Goal: Task Accomplishment & Management: Manage account settings

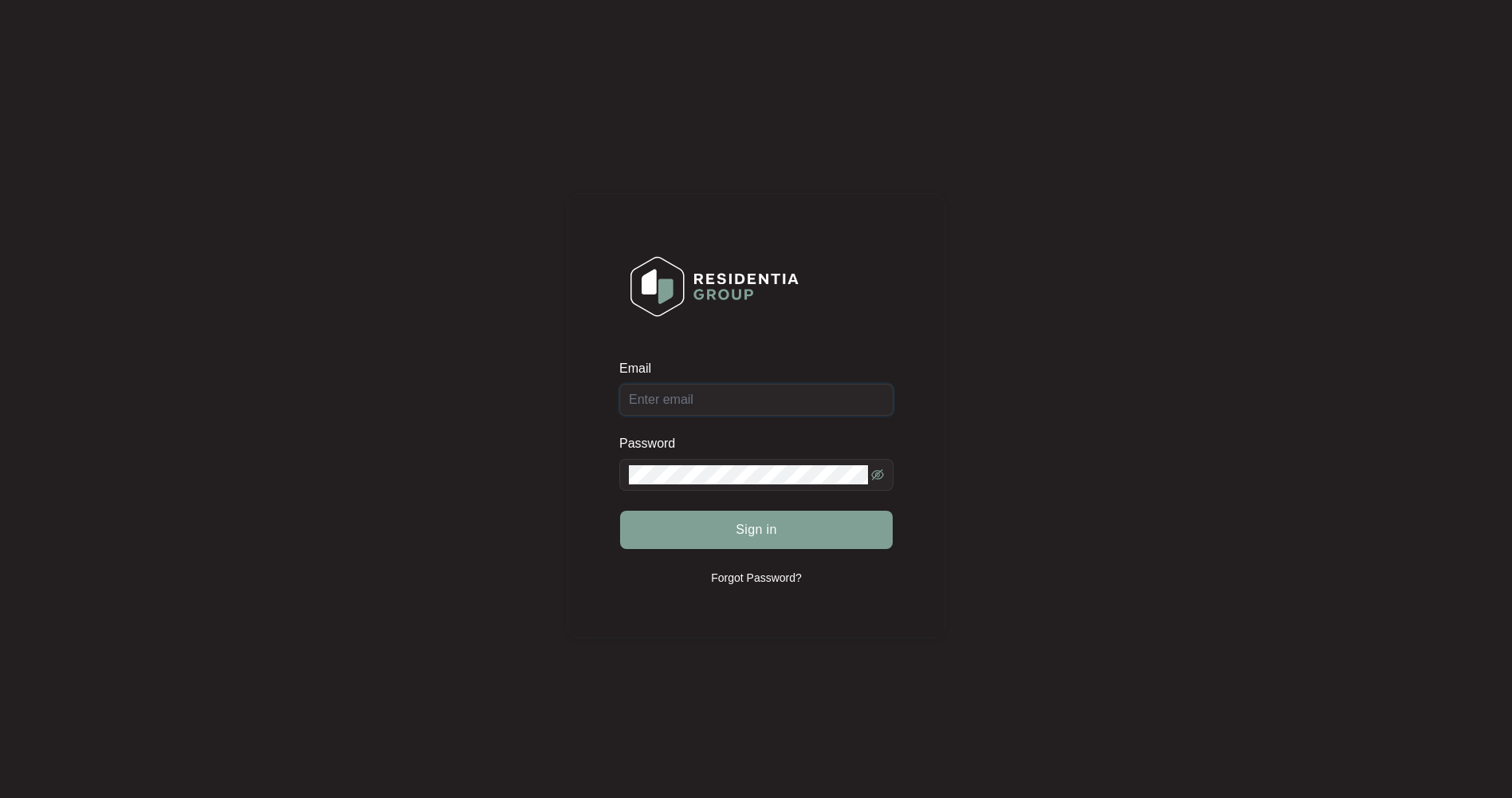
type input "[EMAIL_ADDRESS][DOMAIN_NAME]"
click at [754, 531] on span "Sign in" at bounding box center [756, 529] width 41 height 19
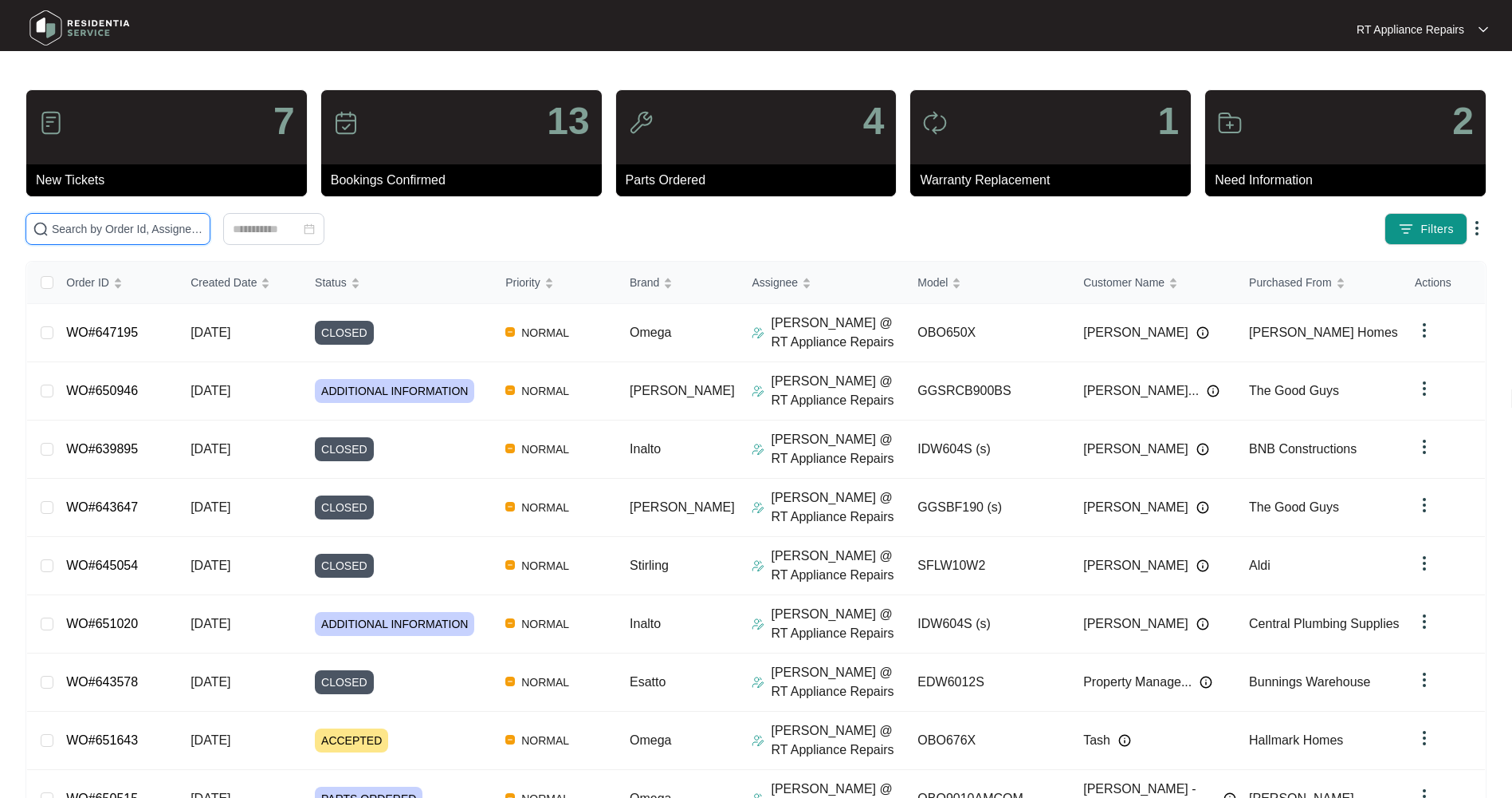
click at [158, 231] on input "text" at bounding box center [127, 229] width 151 height 18
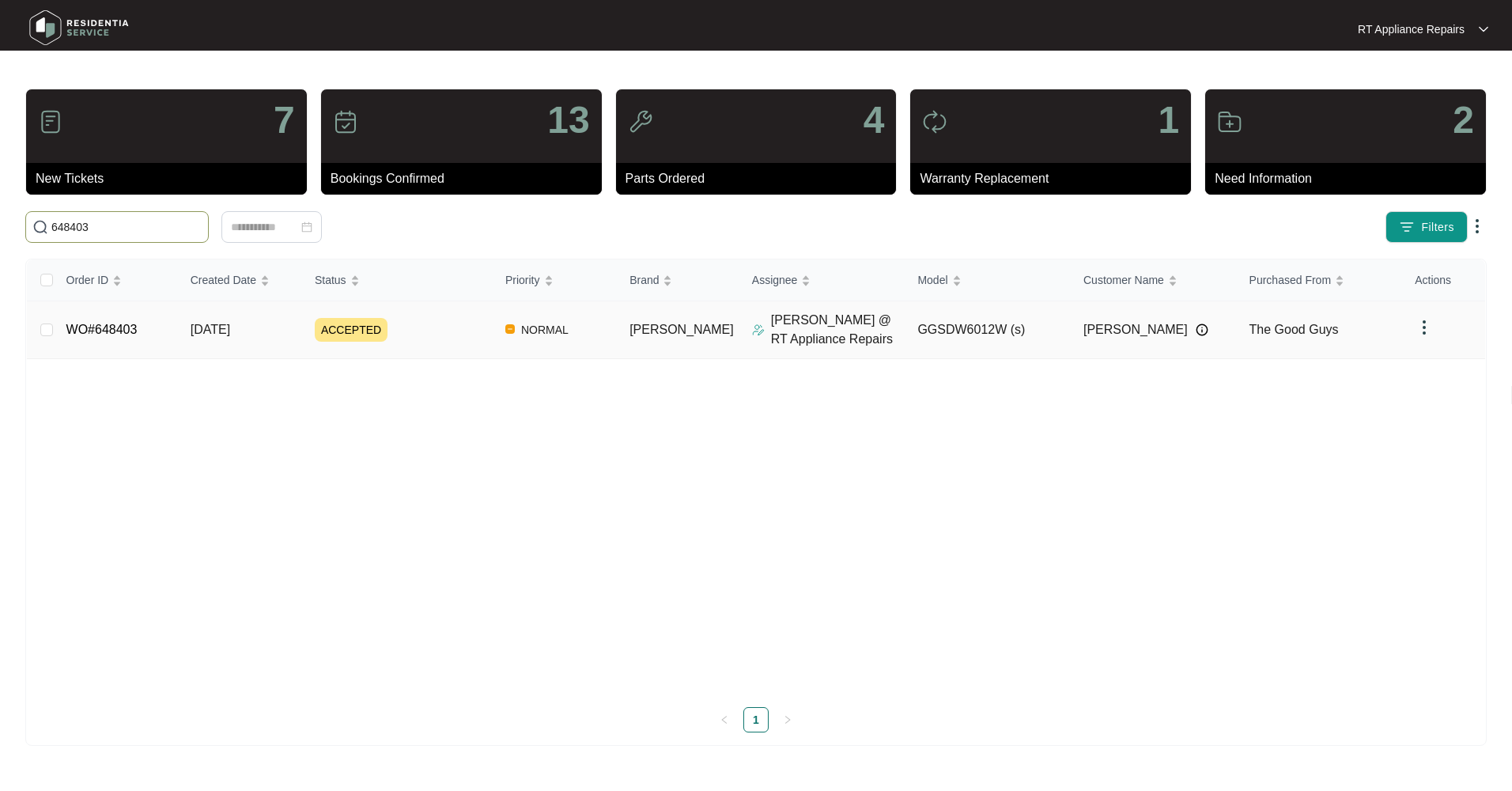
type input "648403"
click at [230, 332] on span "[DATE]" at bounding box center [210, 329] width 40 height 13
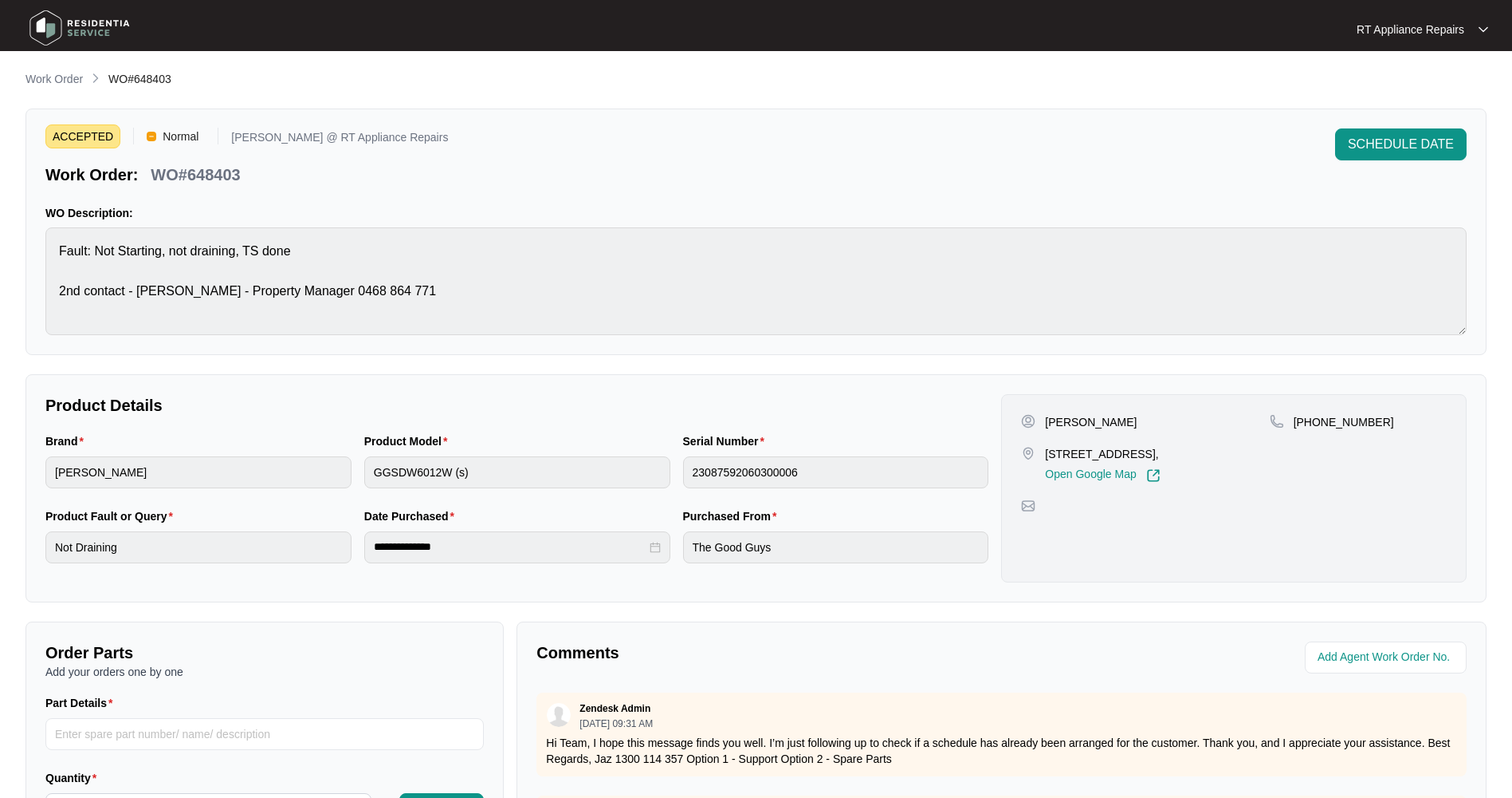
click at [1379, 144] on span "SCHEDULE DATE" at bounding box center [1401, 144] width 106 height 19
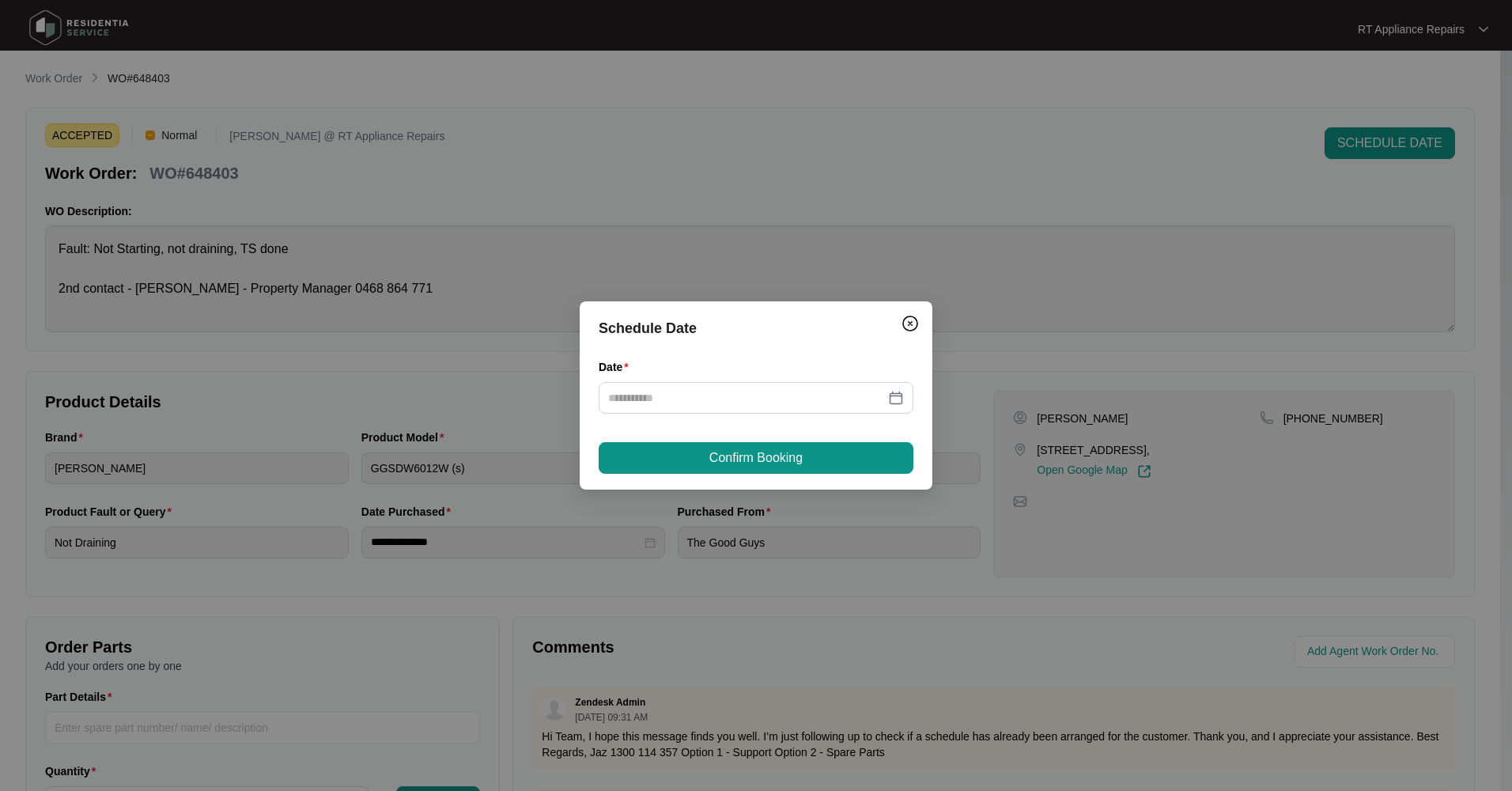
click at [901, 396] on div at bounding box center [756, 398] width 295 height 18
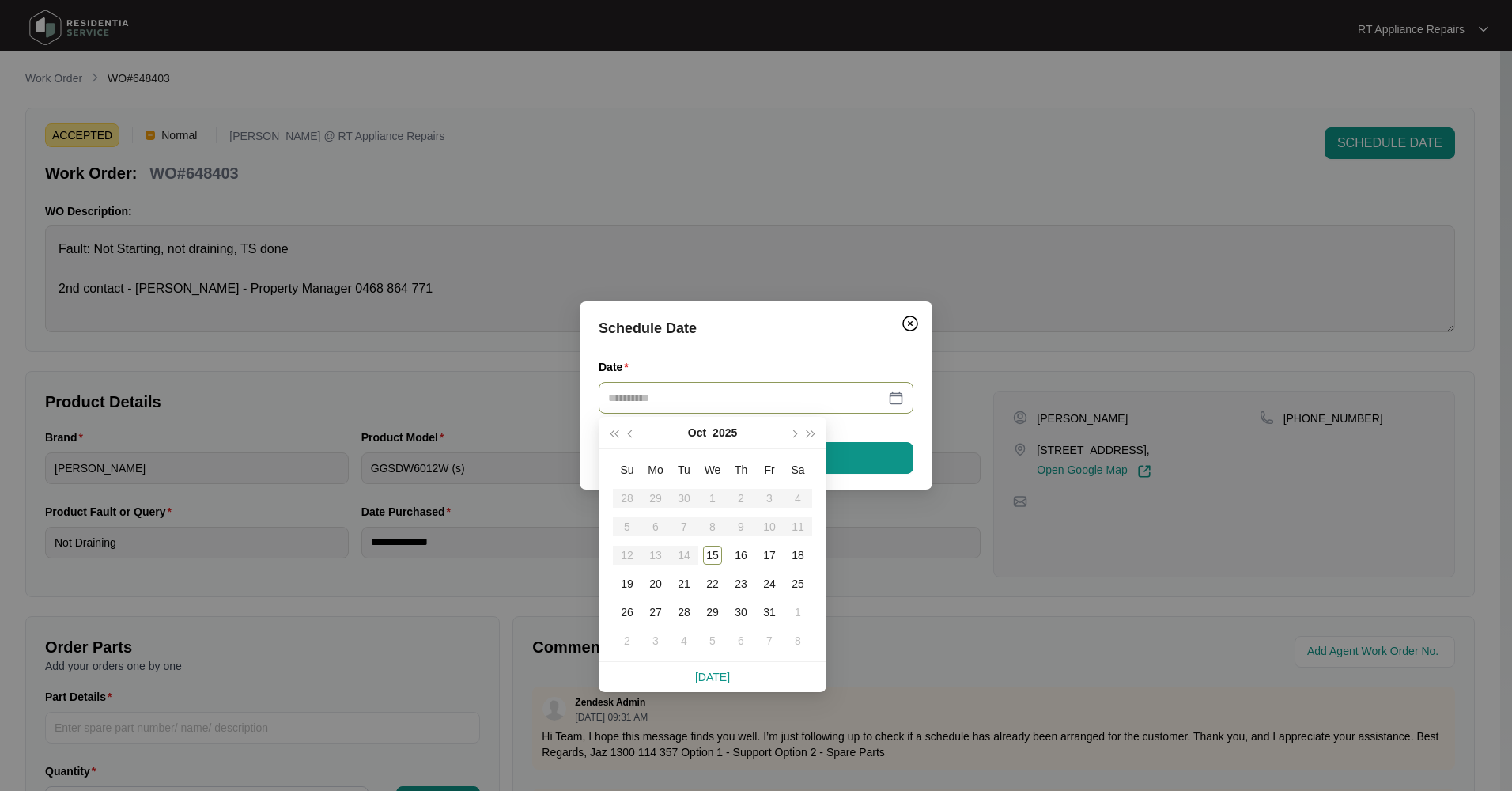
type input "**********"
click at [720, 555] on div "15" at bounding box center [712, 554] width 19 height 19
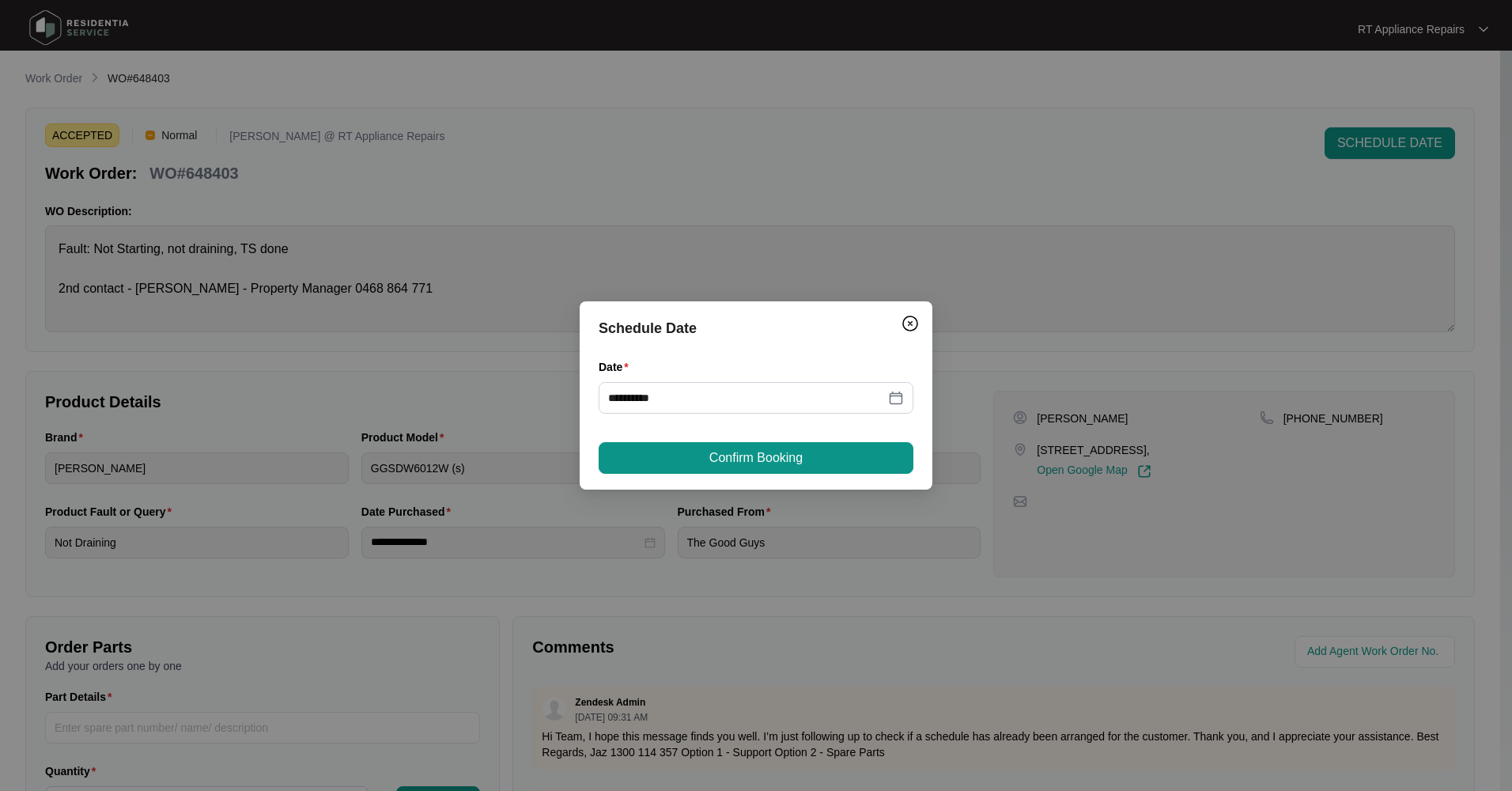
click at [820, 456] on button "Confirm Booking" at bounding box center [756, 458] width 315 height 32
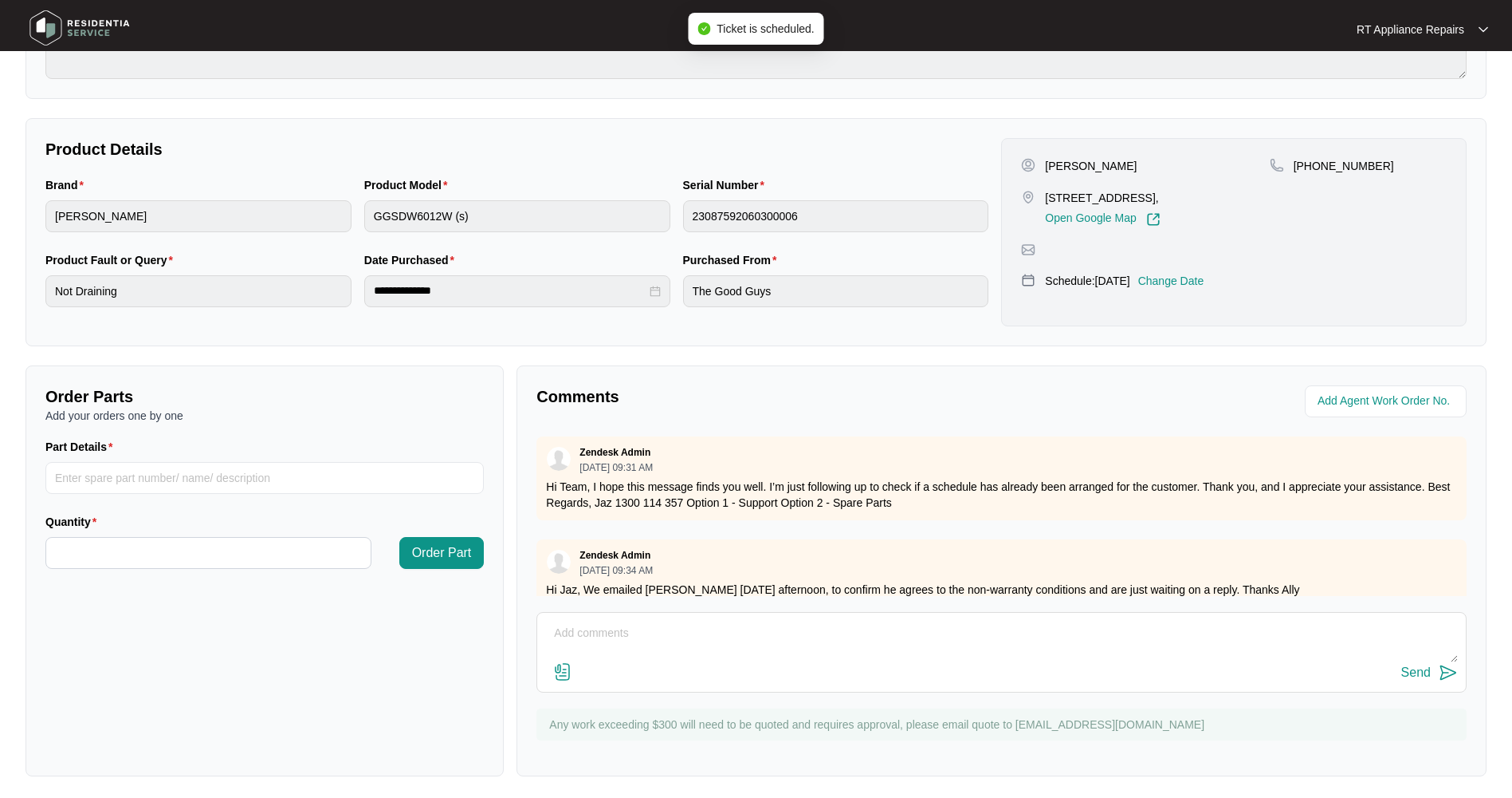
scroll to position [261, 0]
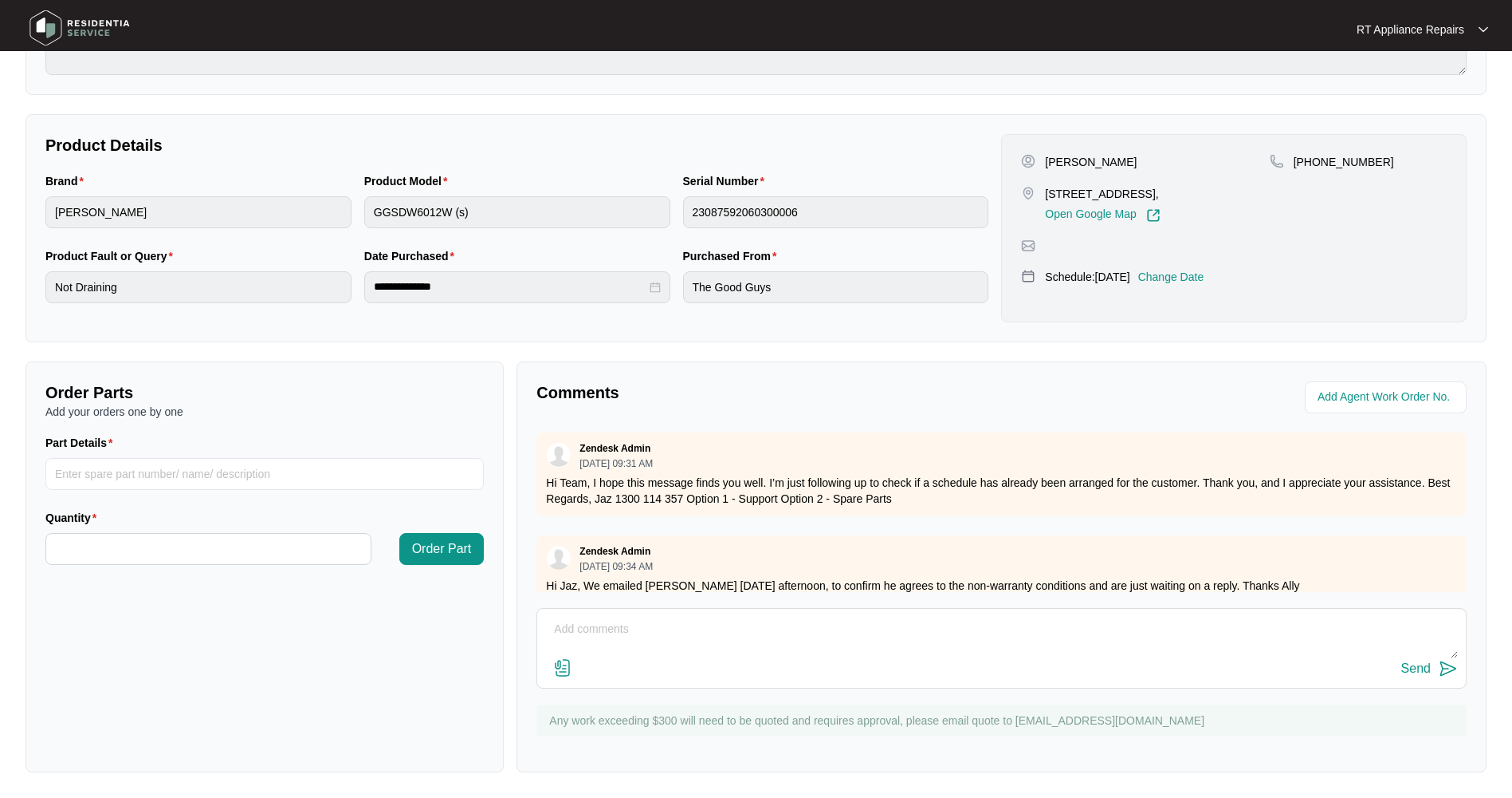
click at [652, 638] on textarea at bounding box center [1001, 637] width 913 height 41
paste textarea "[DATE] 15:25 - 15:45 Found drain pump working fine. Issue is with plumbing unde…"
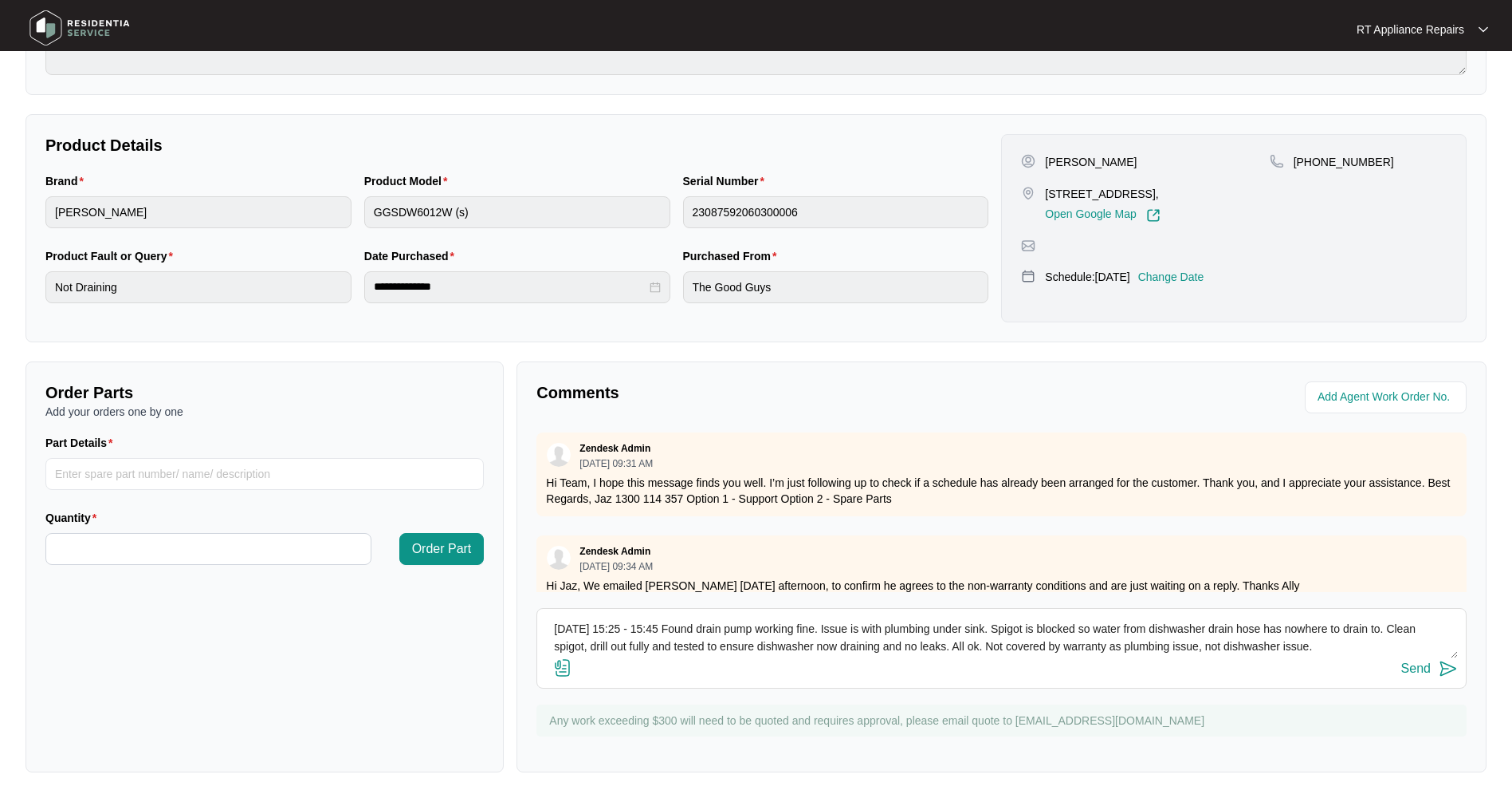
click at [1322, 648] on textarea "[DATE] 15:25 - 15:45 Found drain pump working fine. Issue is with plumbing unde…" at bounding box center [1001, 637] width 913 height 41
type textarea "[DATE] 15:25 - 15:45 Found drain pump working fine. Issue is with plumbing unde…"
click at [1446, 670] on img at bounding box center [1448, 667] width 19 height 19
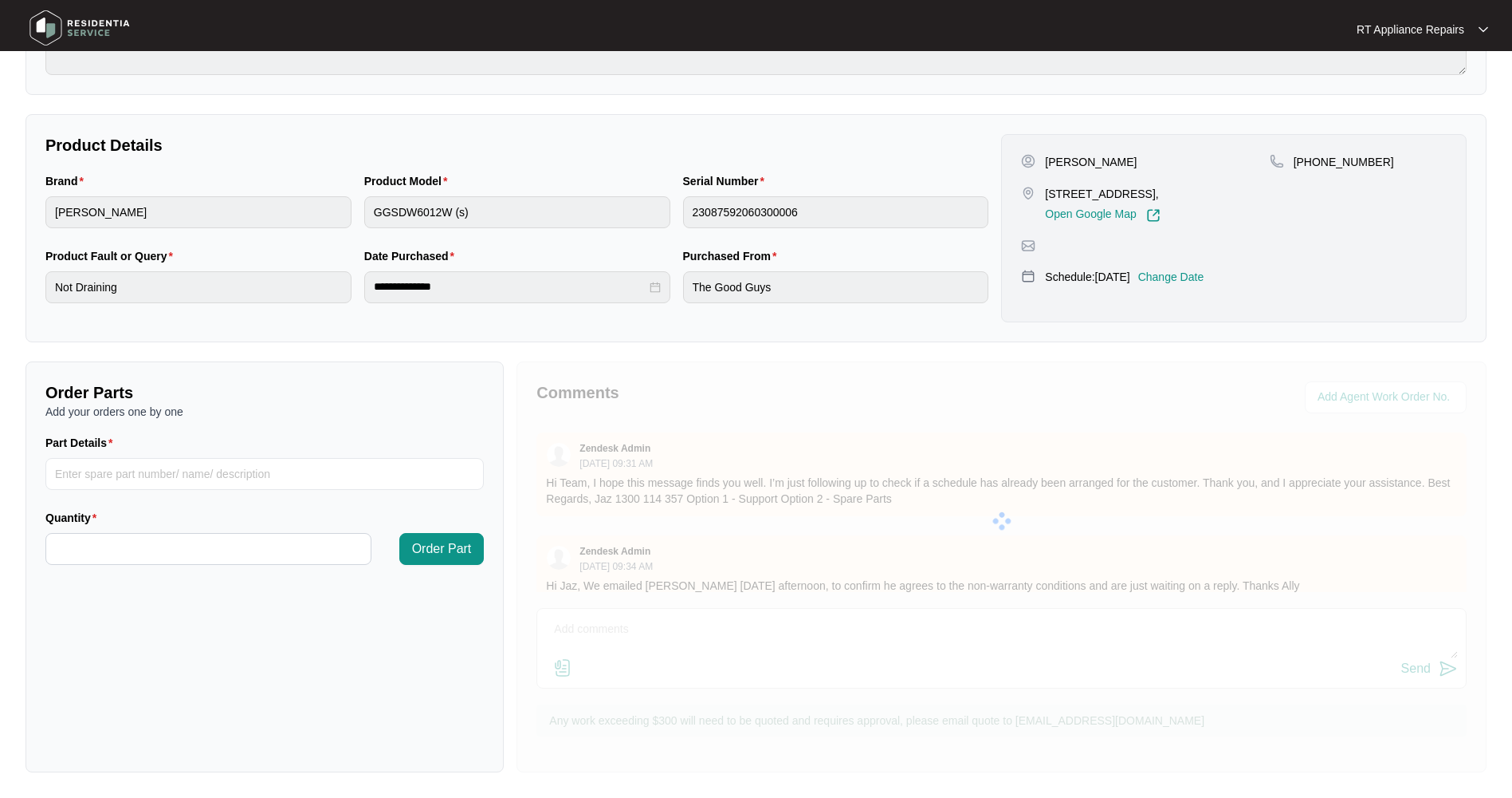
scroll to position [0, 0]
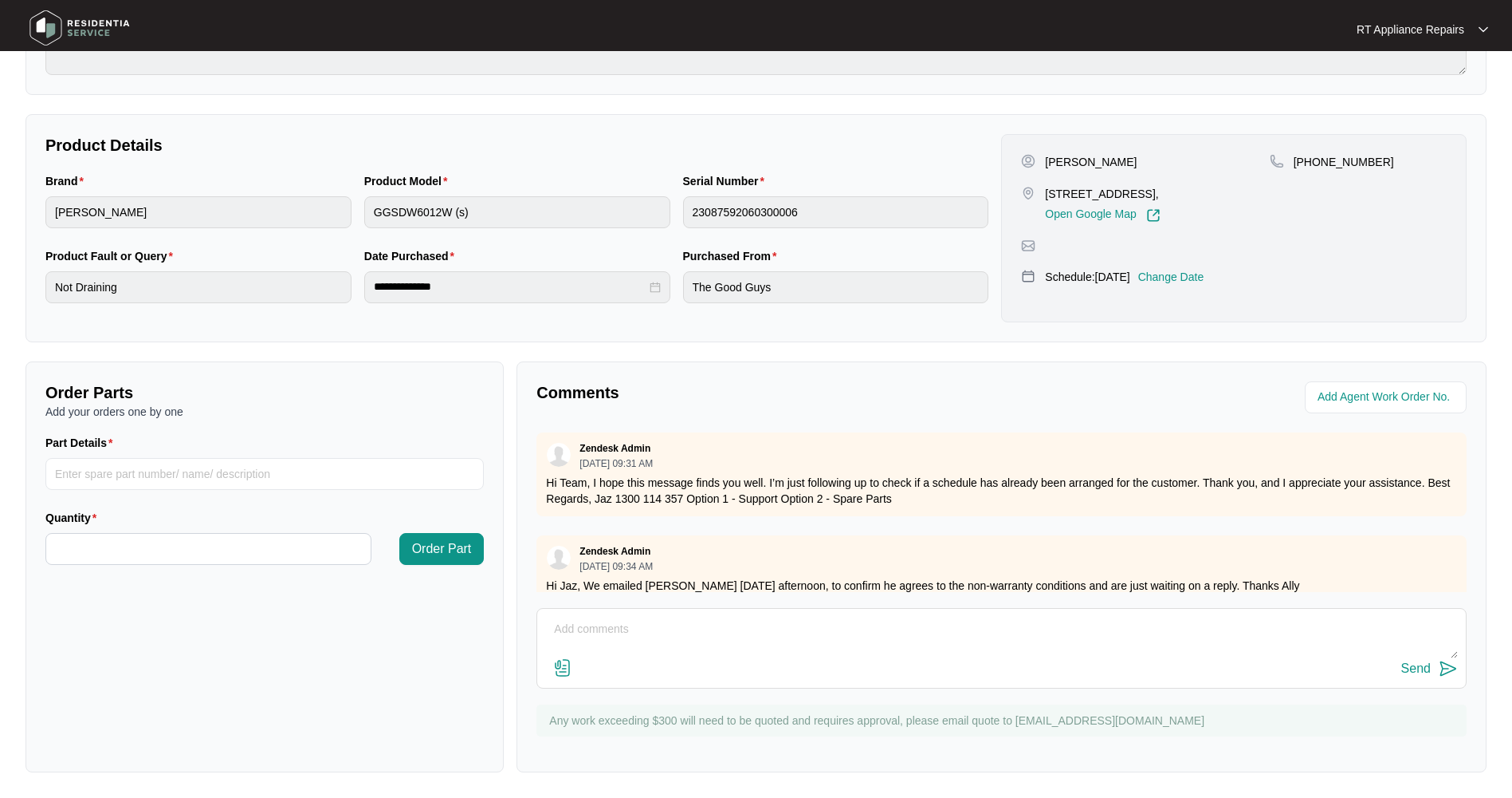
click at [591, 635] on textarea at bounding box center [1001, 637] width 913 height 41
paste textarea "[PERSON_NAME] Dishwasher M: GGSDW6012W (s) S: 23087592060300006"
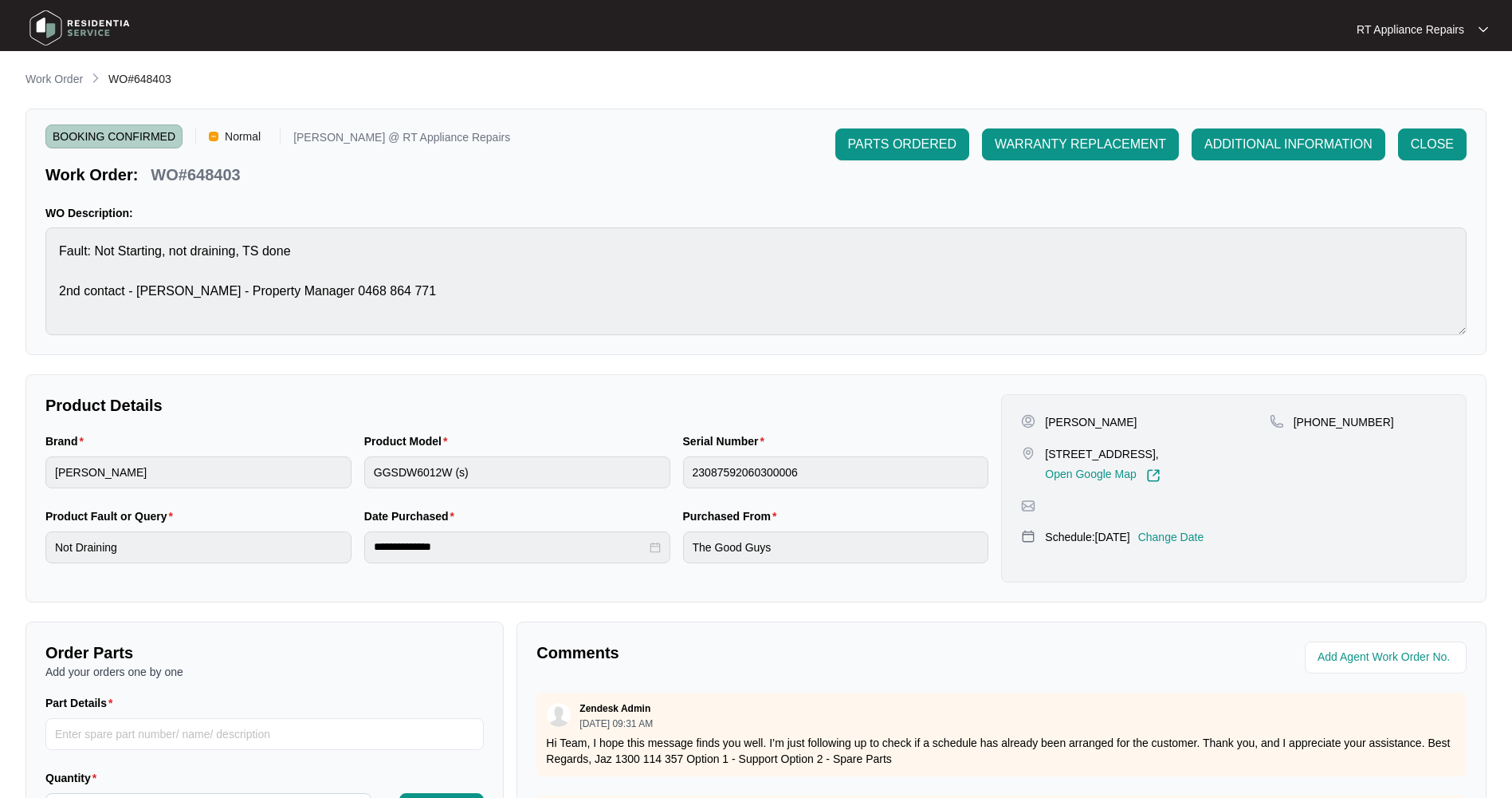
type textarea "[PERSON_NAME] Dishwasher M: GGSDW6012W (s) S: 23087592060300006"
click at [1429, 151] on span "CLOSE" at bounding box center [1432, 144] width 43 height 19
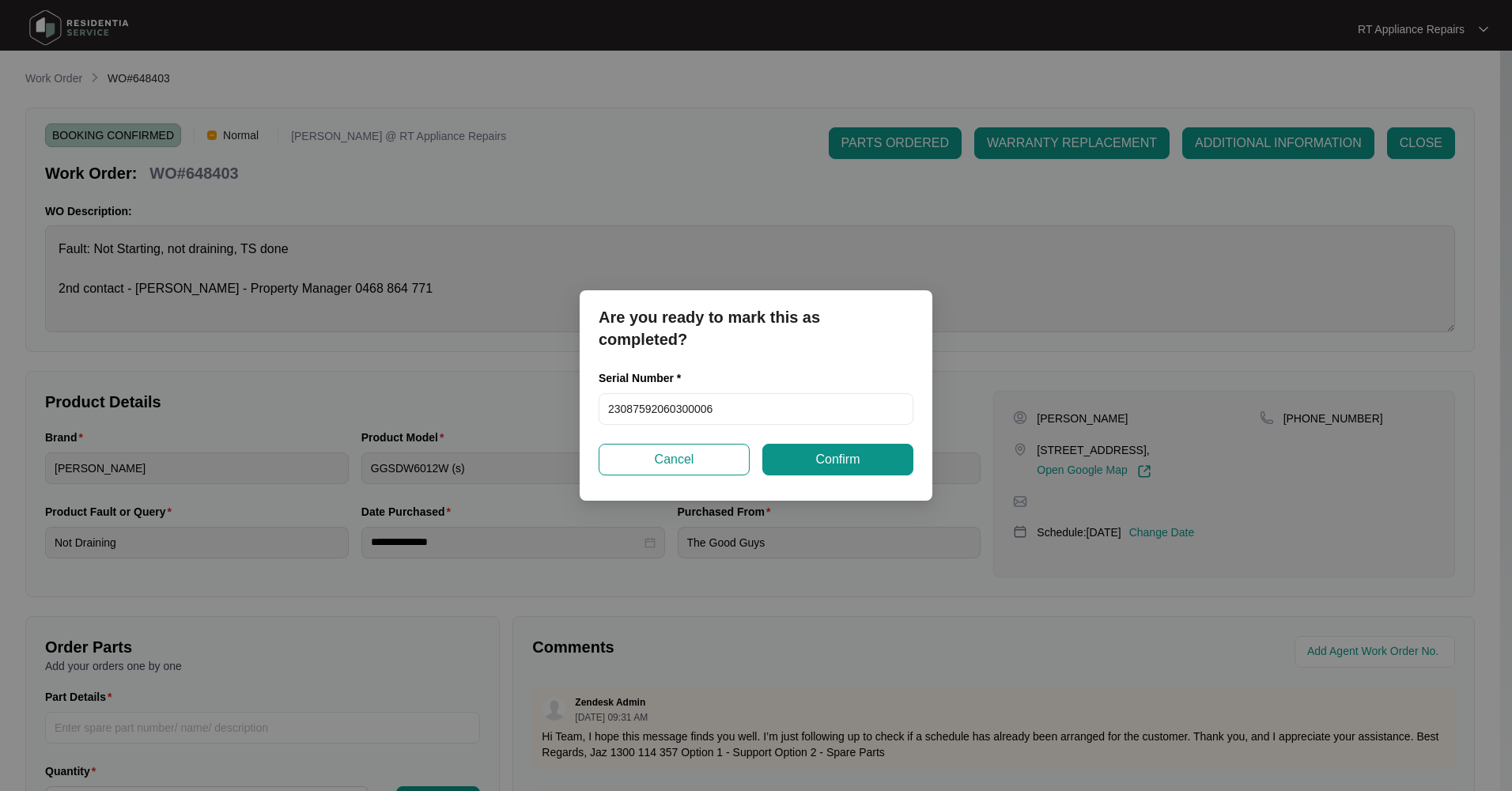
click at [815, 463] on span "Confirm" at bounding box center [837, 458] width 44 height 19
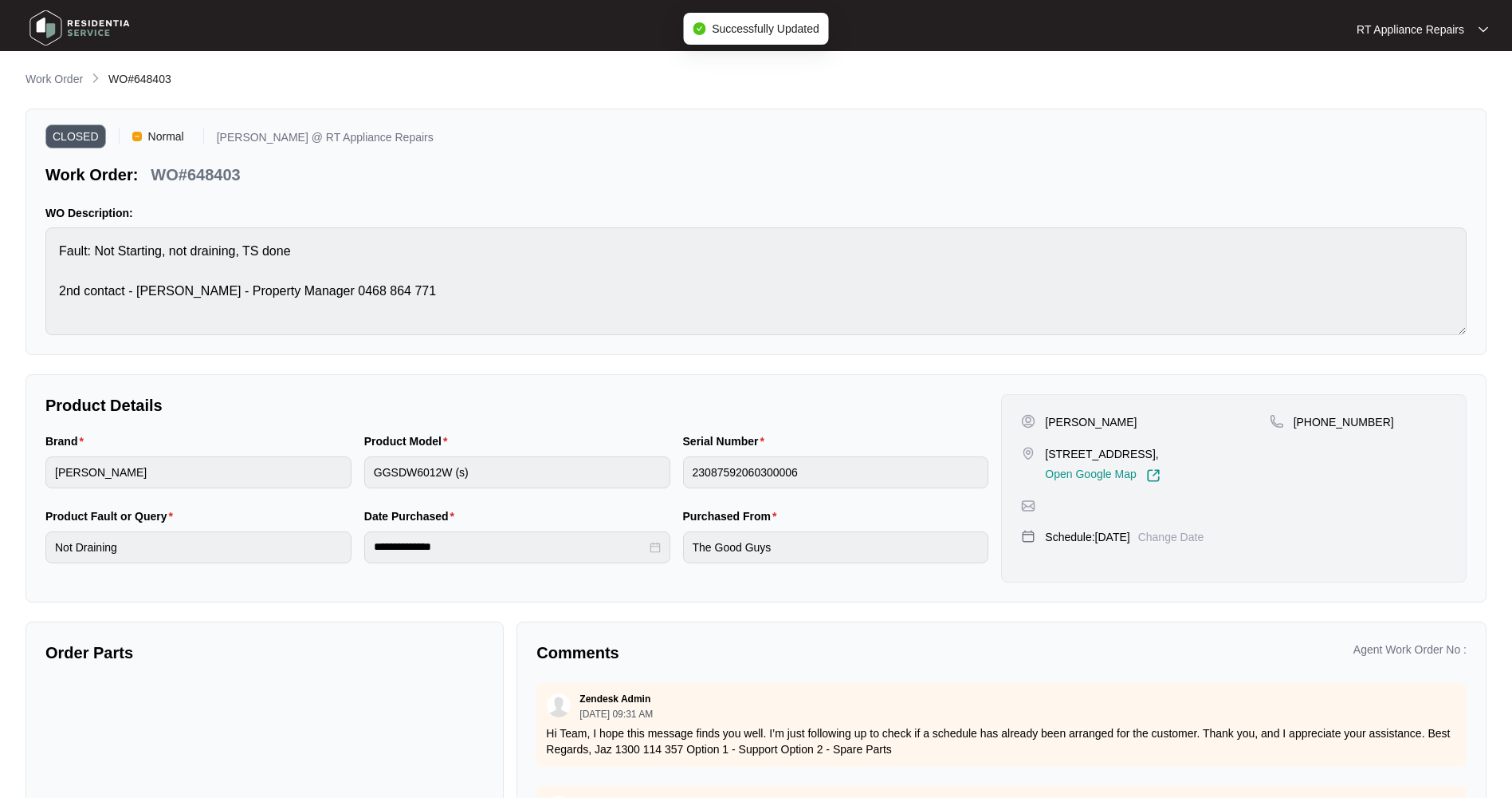
click at [1403, 26] on p "RT Appliance Repairs" at bounding box center [1410, 30] width 107 height 16
click at [1415, 87] on p "Log Out" at bounding box center [1435, 85] width 80 height 16
